Goal: Information Seeking & Learning: Learn about a topic

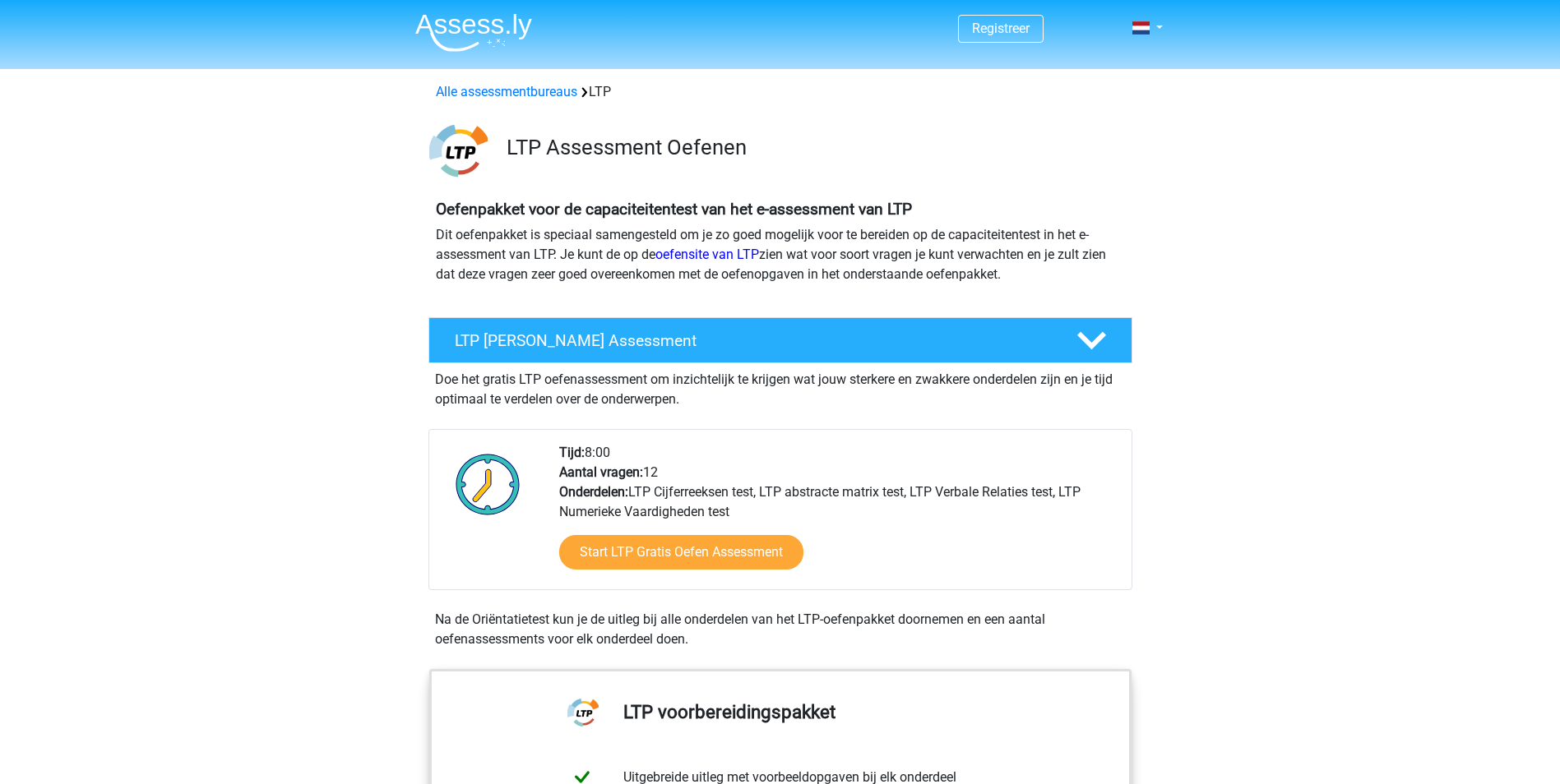
click at [477, 21] on img at bounding box center [473, 33] width 117 height 39
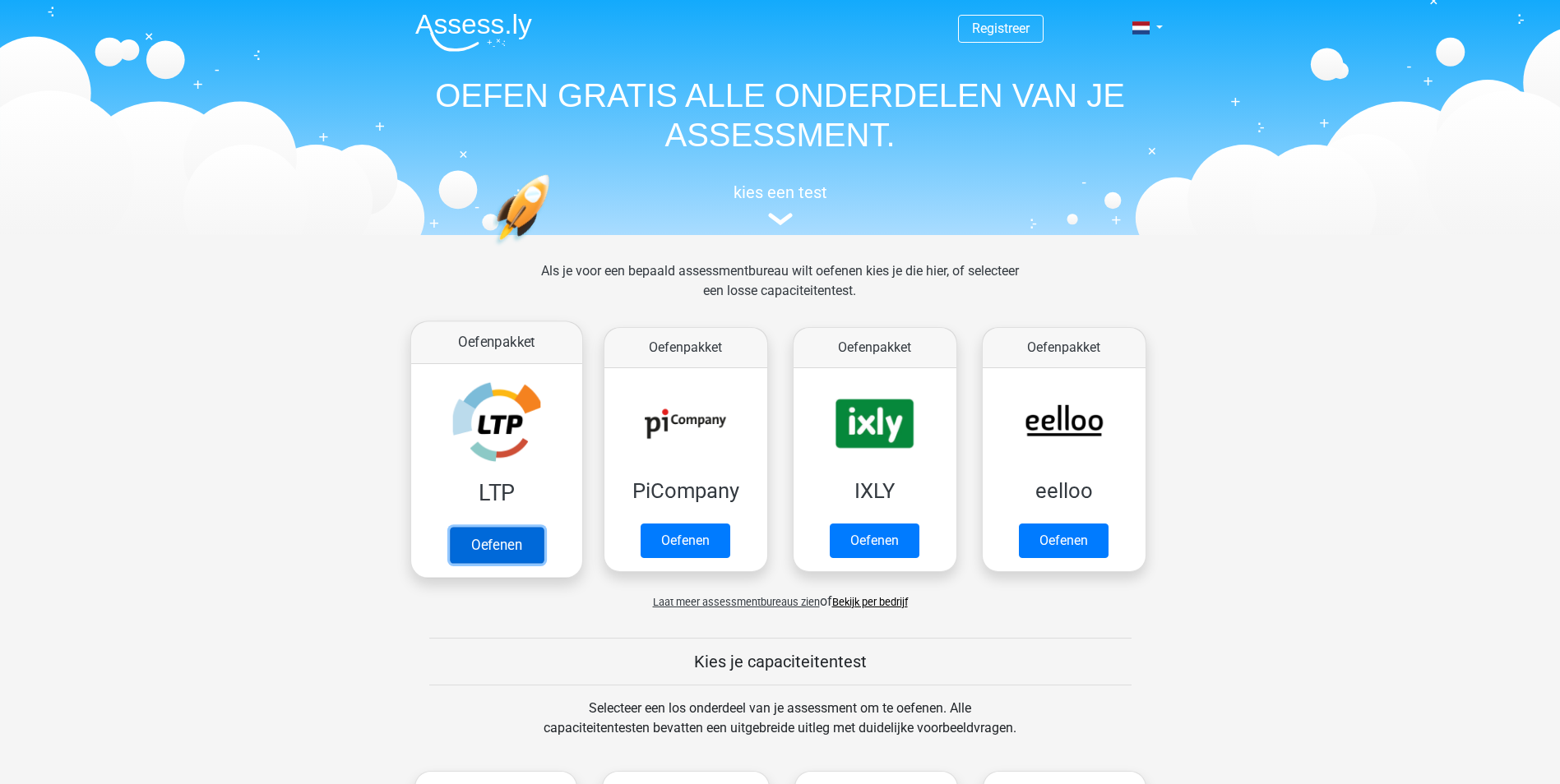
click at [496, 543] on link "Oefenen" at bounding box center [496, 544] width 94 height 36
